Goal: Task Accomplishment & Management: Manage account settings

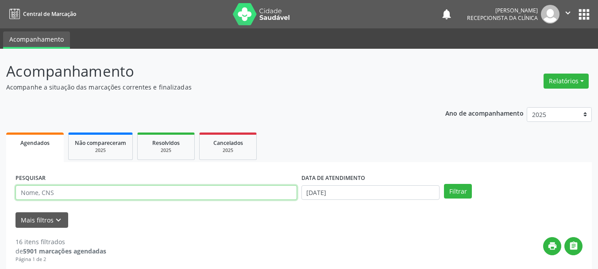
click at [60, 198] on input "text" at bounding box center [156, 192] width 282 height 15
type input "NEUZA FERR"
click at [444, 184] on button "Filtrar" at bounding box center [458, 191] width 28 height 15
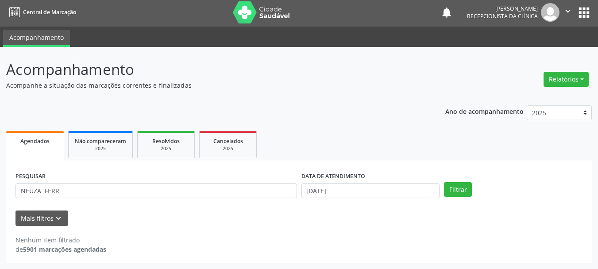
scroll to position [2, 0]
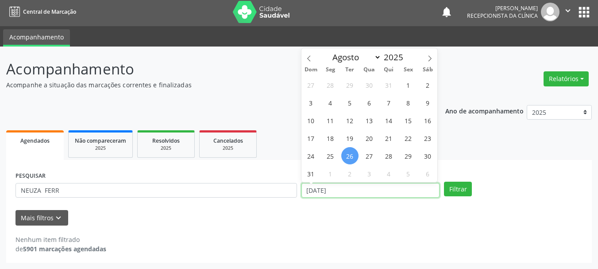
click at [323, 189] on input "[DATE]" at bounding box center [370, 190] width 139 height 15
click at [393, 155] on span "28" at bounding box center [388, 155] width 17 height 17
type input "28/08/2025"
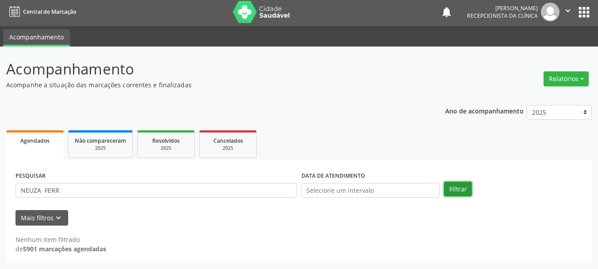
click at [455, 189] on button "Filtrar" at bounding box center [458, 188] width 28 height 15
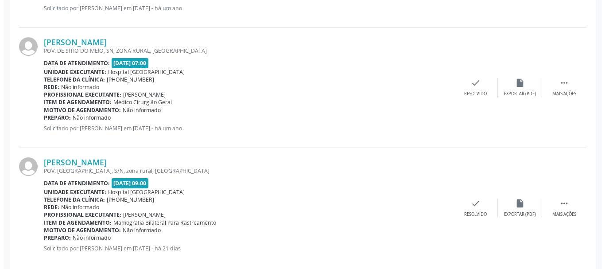
scroll to position [609, 0]
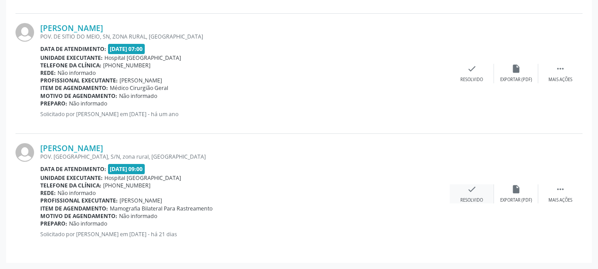
click at [477, 193] on div "check Resolvido" at bounding box center [472, 193] width 44 height 19
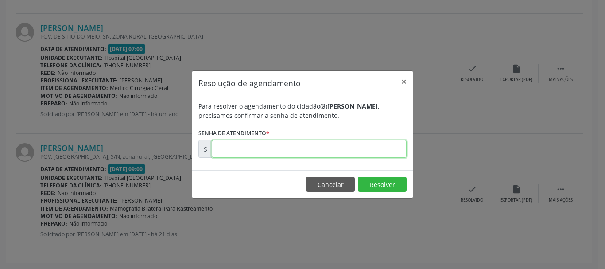
drag, startPoint x: 383, startPoint y: 153, endPoint x: 382, endPoint y: 149, distance: 4.5
click at [383, 153] on input "text" at bounding box center [309, 149] width 195 height 18
type input "00169790"
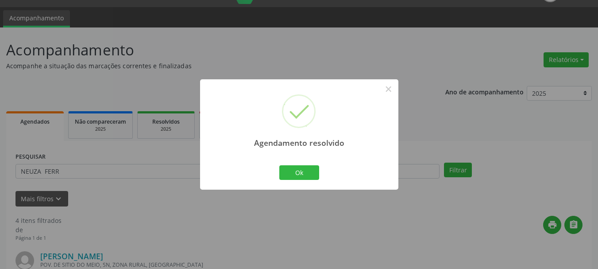
scroll to position [489, 0]
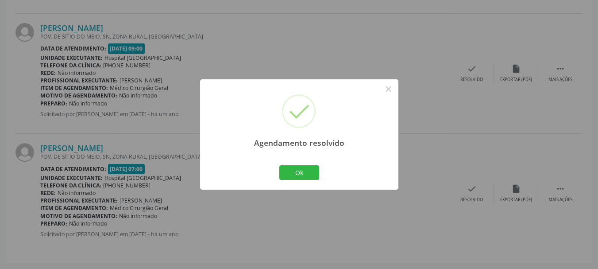
click at [321, 170] on div "Agendamento resolvido × Ok Cancel" at bounding box center [299, 134] width 198 height 110
click at [317, 170] on button "Ok" at bounding box center [299, 172] width 40 height 15
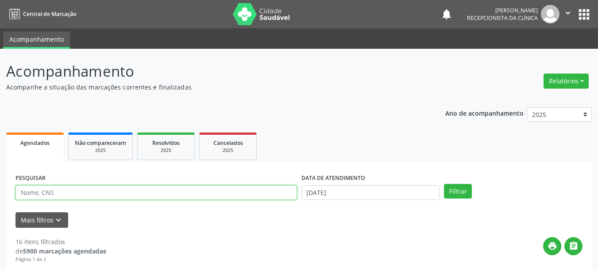
click at [65, 193] on input "text" at bounding box center [156, 192] width 282 height 15
type input "BIANCA DA S"
click at [444, 184] on button "Filtrar" at bounding box center [458, 191] width 28 height 15
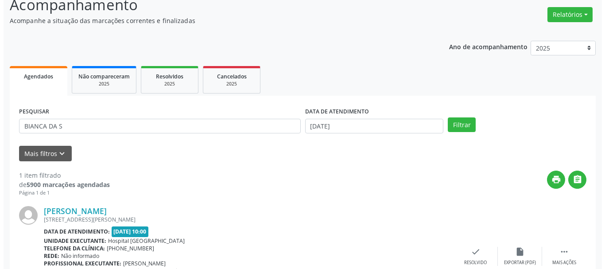
scroll to position [129, 0]
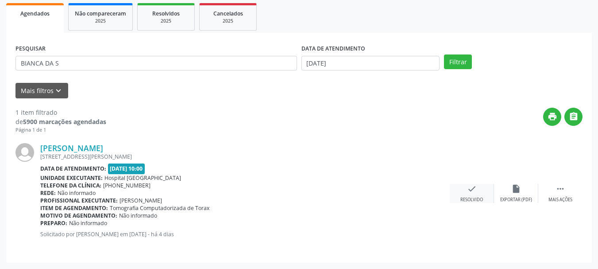
click at [473, 192] on icon "check" at bounding box center [472, 189] width 10 height 10
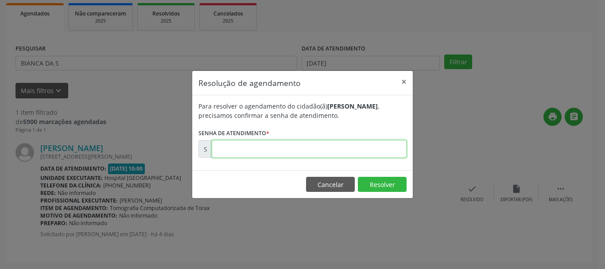
click at [370, 143] on input "text" at bounding box center [309, 149] width 195 height 18
type input "00173439"
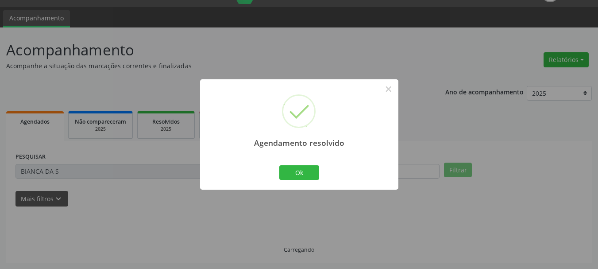
scroll to position [2, 0]
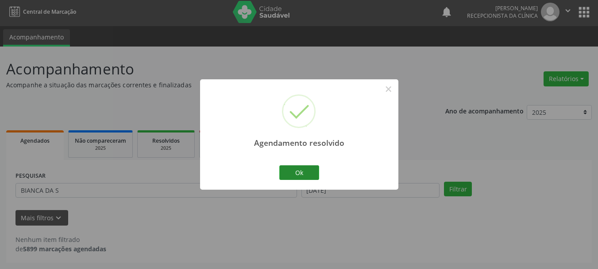
drag, startPoint x: 303, startPoint y: 184, endPoint x: 305, endPoint y: 175, distance: 8.7
click at [305, 181] on div "Agendamento resolvido × Ok Cancel" at bounding box center [299, 134] width 198 height 110
click at [305, 171] on button "Ok" at bounding box center [299, 172] width 40 height 15
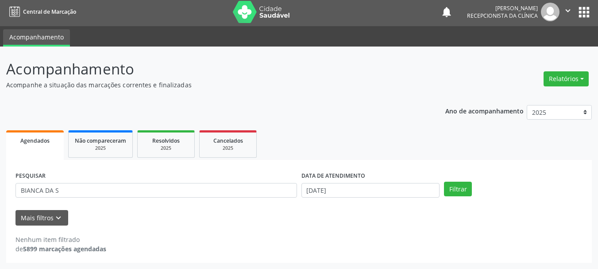
click at [374, 83] on p "Acompanhe a situação das marcações correntes e finalizadas" at bounding box center [211, 84] width 410 height 9
drag, startPoint x: 417, startPoint y: 227, endPoint x: 428, endPoint y: 216, distance: 15.7
click at [417, 227] on div "Nenhum item filtrado de 5899 marcações agendadas" at bounding box center [298, 239] width 567 height 28
